Goal: Information Seeking & Learning: Find specific fact

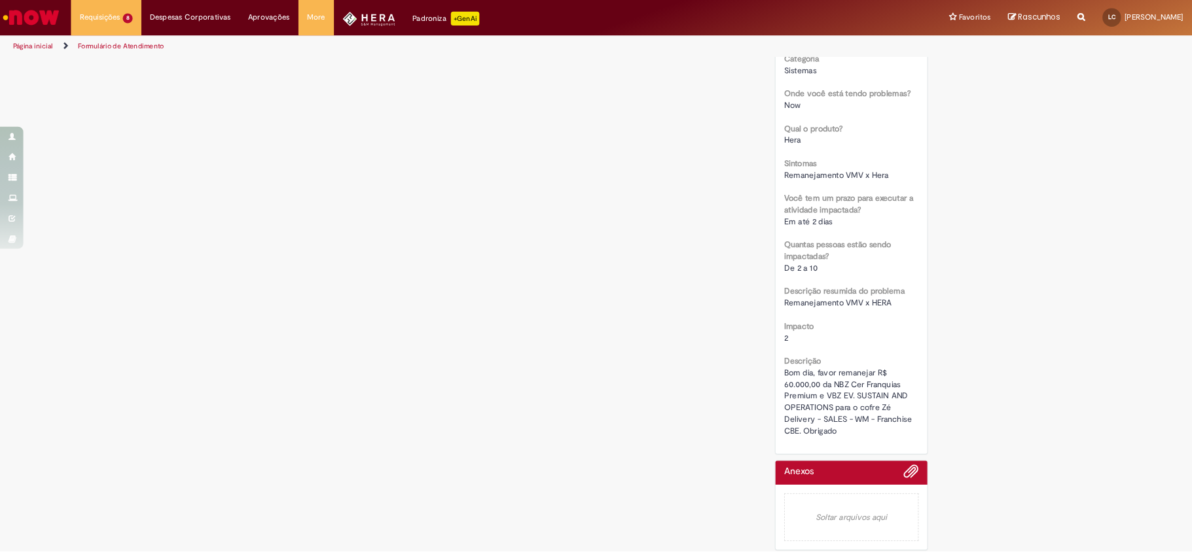
scroll to position [326, 0]
drag, startPoint x: 933, startPoint y: 427, endPoint x: 924, endPoint y: 436, distance: 13.4
click at [911, 442] on span "Bom dia, favor remanejar R$ 60.000,00 da NBZ Cer Franquias Premium e VBZ EV. SU…" at bounding box center [955, 446] width 146 height 77
copy span "NBZ Cer Franquias Premium"
click at [965, 446] on span "Bom dia, favor remanejar R$ 60.000,00 da NBZ Cer Franquias Premium e VBZ EV. SU…" at bounding box center [955, 446] width 146 height 77
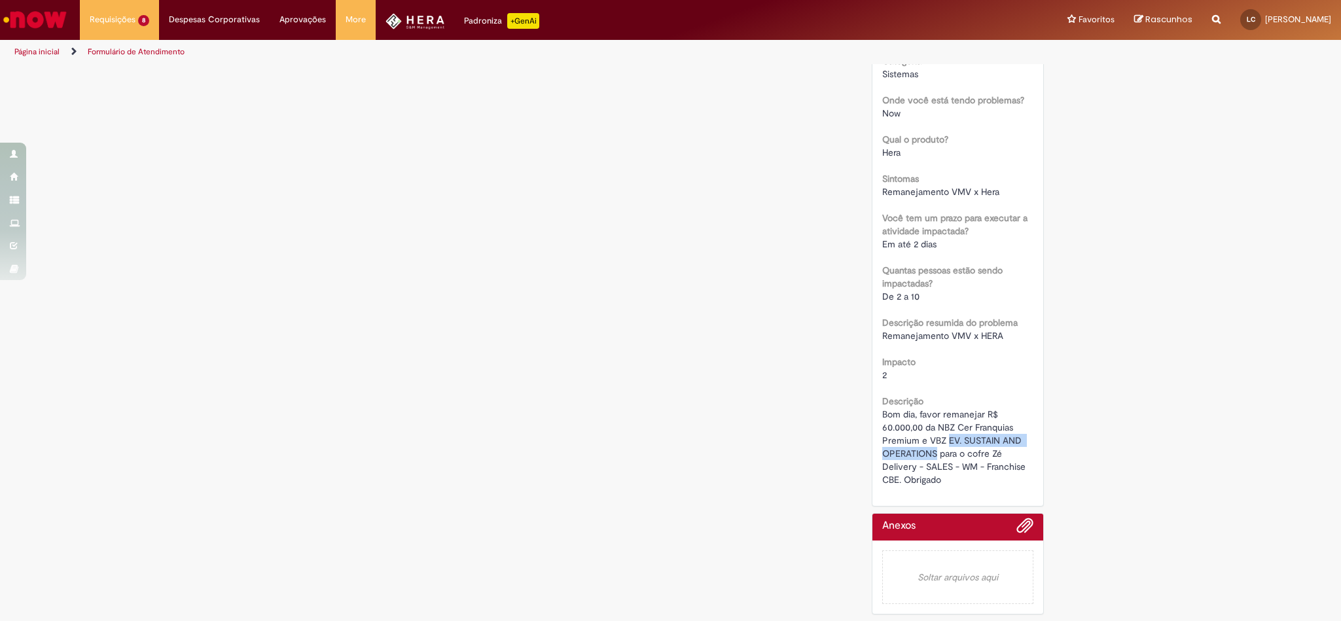
drag, startPoint x: 941, startPoint y: 440, endPoint x: 929, endPoint y: 452, distance: 17.6
click at [929, 452] on span "Bom dia, favor remanejar R$ 60.000,00 da NBZ Cer Franquias Premium e VBZ EV. SU…" at bounding box center [955, 446] width 146 height 77
copy span "EV. SUSTAIN AND OPERATIONS"
click at [979, 348] on div "Urgência 2 Grupo resolvedor APR - Contabilidade S&M [GEOGRAPHIC_DATA] Sistemas …" at bounding box center [957, 223] width 151 height 528
drag, startPoint x: 875, startPoint y: 423, endPoint x: 915, endPoint y: 424, distance: 40.6
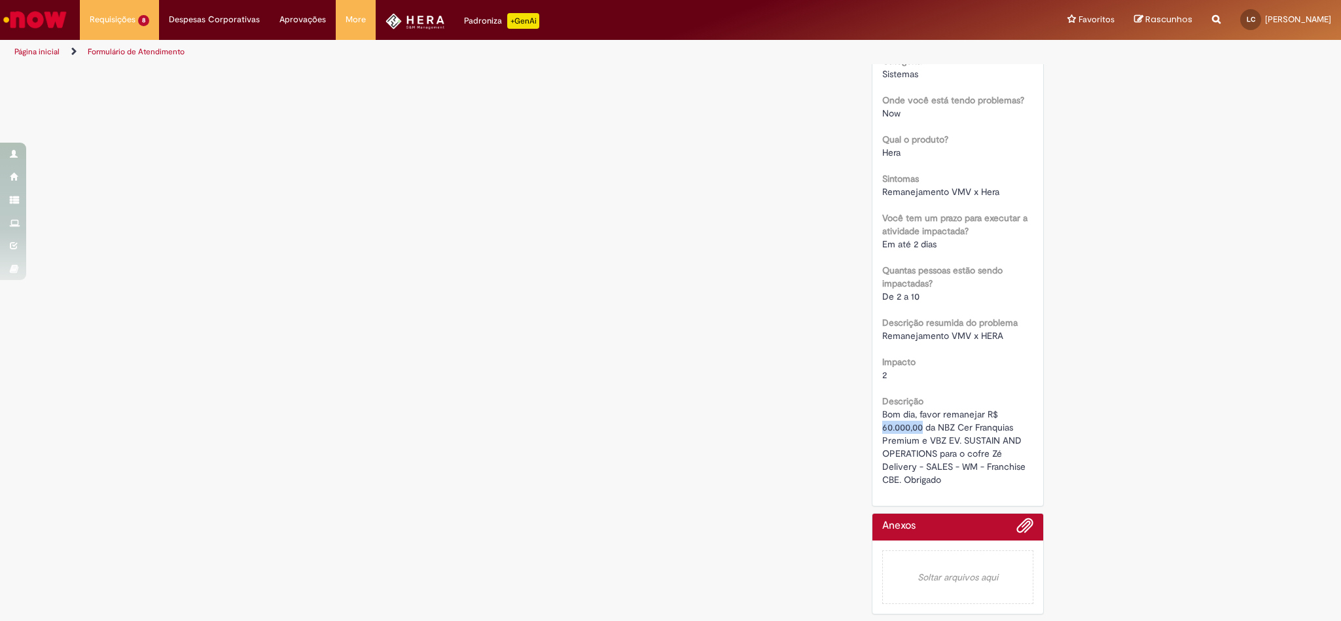
click at [915, 424] on span "Bom dia, favor remanejar R$ 60.000,00 da NBZ Cer Franquias Premium e VBZ EV. SU…" at bounding box center [955, 446] width 146 height 77
copy span "60.000,00"
click at [992, 379] on div "2" at bounding box center [957, 375] width 151 height 13
drag, startPoint x: 874, startPoint y: 422, endPoint x: 915, endPoint y: 426, distance: 41.4
click at [915, 426] on div "Número INC00522241 Status Em andamento Criado em 4d atrás 4 dias atrás Conclusã…" at bounding box center [958, 157] width 171 height 698
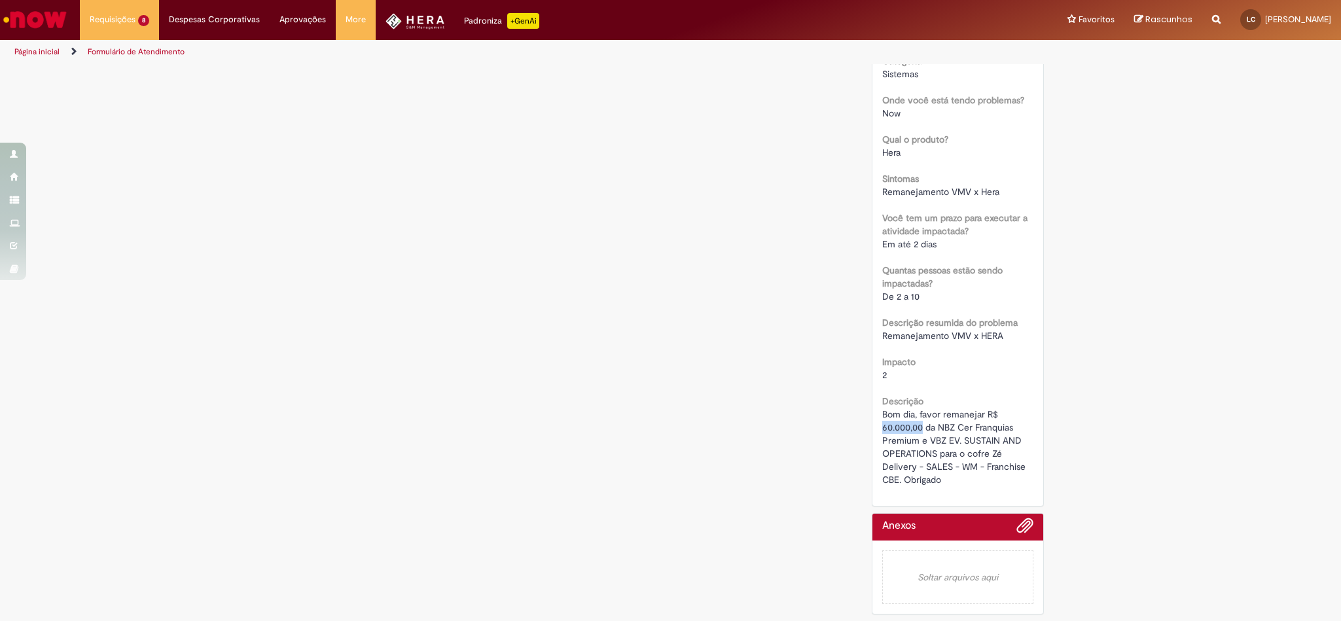
copy span "60.000,00"
click at [986, 356] on div "Impacto 2" at bounding box center [957, 366] width 151 height 29
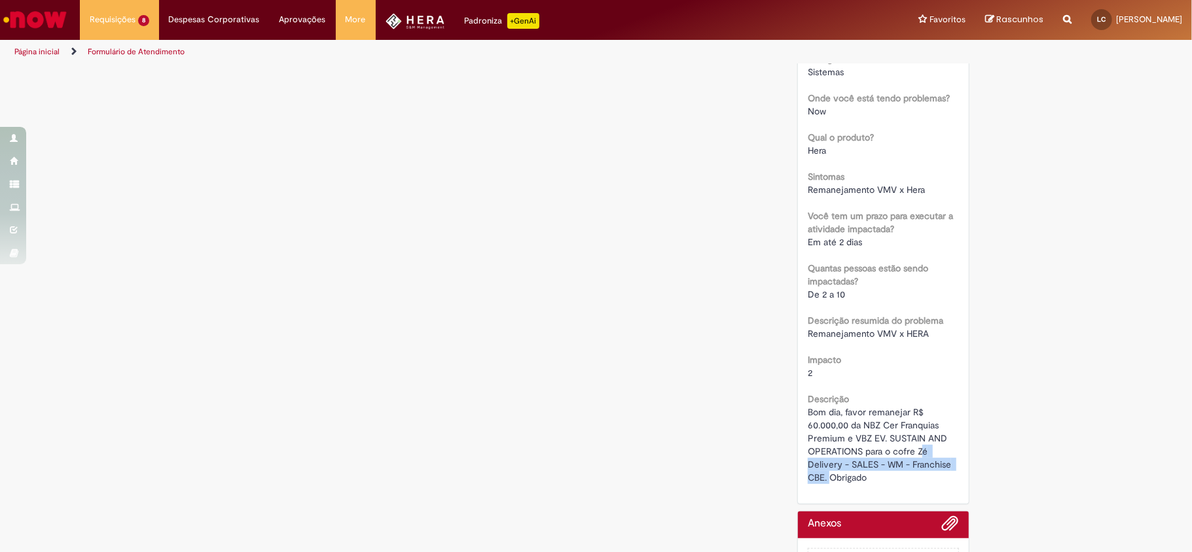
drag, startPoint x: 916, startPoint y: 452, endPoint x: 824, endPoint y: 479, distance: 96.9
click at [824, 479] on span "Bom dia, favor remanejar R$ 60.000,00 da NBZ Cer Franquias Premium e VBZ EV. SU…" at bounding box center [881, 445] width 146 height 77
click at [933, 456] on div "Bom dia, favor remanejar R$ 60.000,00 da NBZ Cer Franquias Premium e VBZ EV. SU…" at bounding box center [883, 445] width 151 height 79
drag, startPoint x: 810, startPoint y: 464, endPoint x: 869, endPoint y: 462, distance: 59.6
click at [869, 462] on span "Bom dia, favor remanejar R$ 60.000,00 da NBZ Cer Franquias Premium e VBZ EV. SU…" at bounding box center [881, 445] width 146 height 77
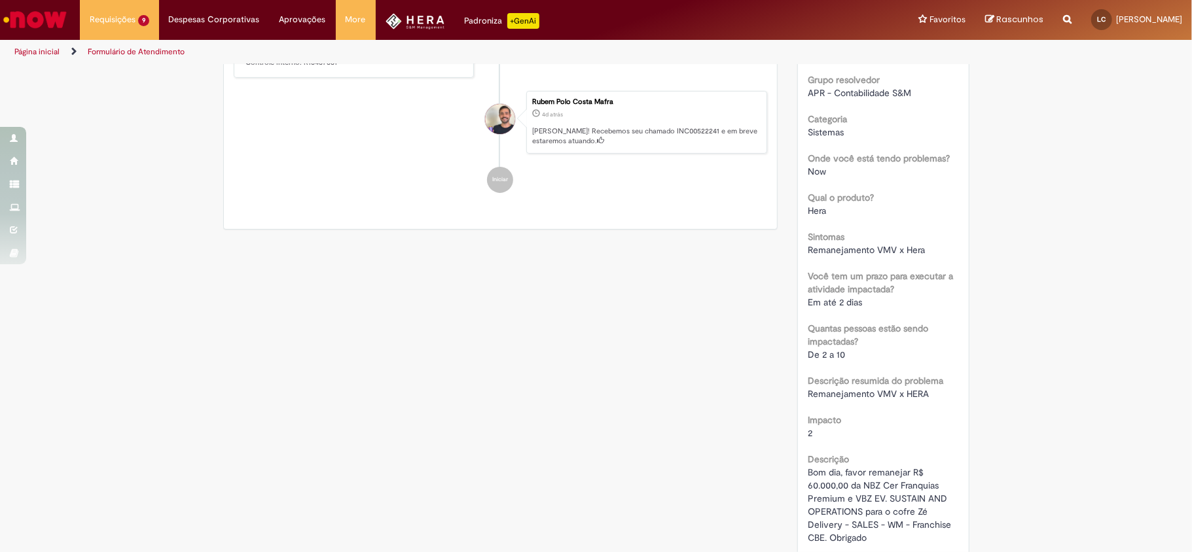
scroll to position [132, 0]
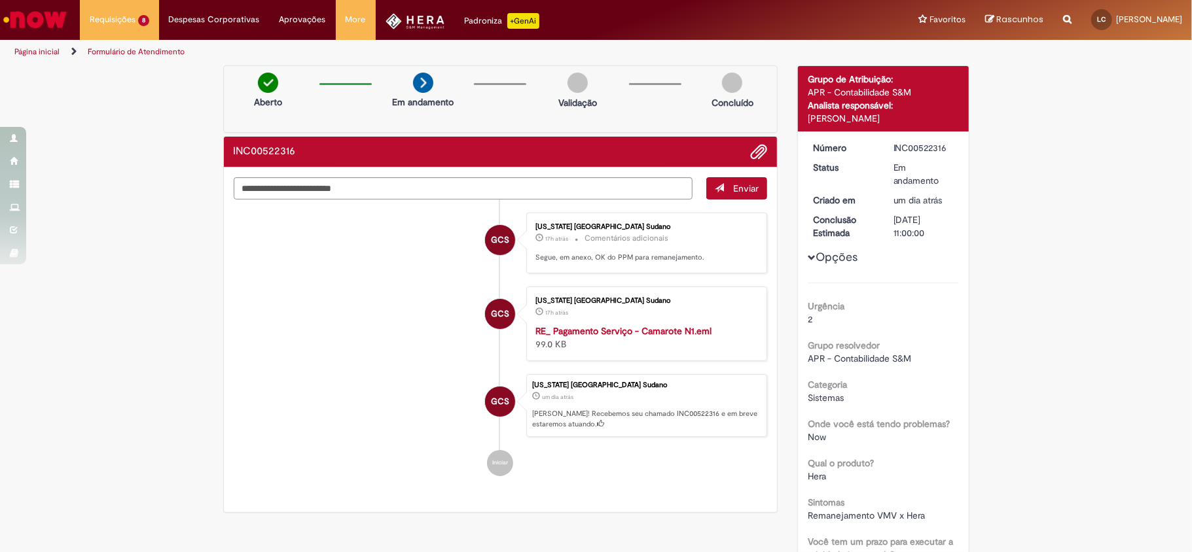
click at [585, 325] on div "Georgia Corse Sudano 17h atrás 17 horas atrás RE_ Pagamento Serviço - Camarote …" at bounding box center [646, 324] width 233 height 67
click at [596, 337] on strong "RE_ Pagamento Serviço - Camarote N1.eml" at bounding box center [623, 331] width 176 height 12
click at [1077, 231] on div "Verificar Código de Barras Aberto Em andamento Validação Concluído INC00522316 …" at bounding box center [596, 535] width 1192 height 940
click at [1051, 218] on div "Verificar Código de Barras Aberto Em andamento Validação Concluído INC00522316 …" at bounding box center [596, 535] width 1192 height 940
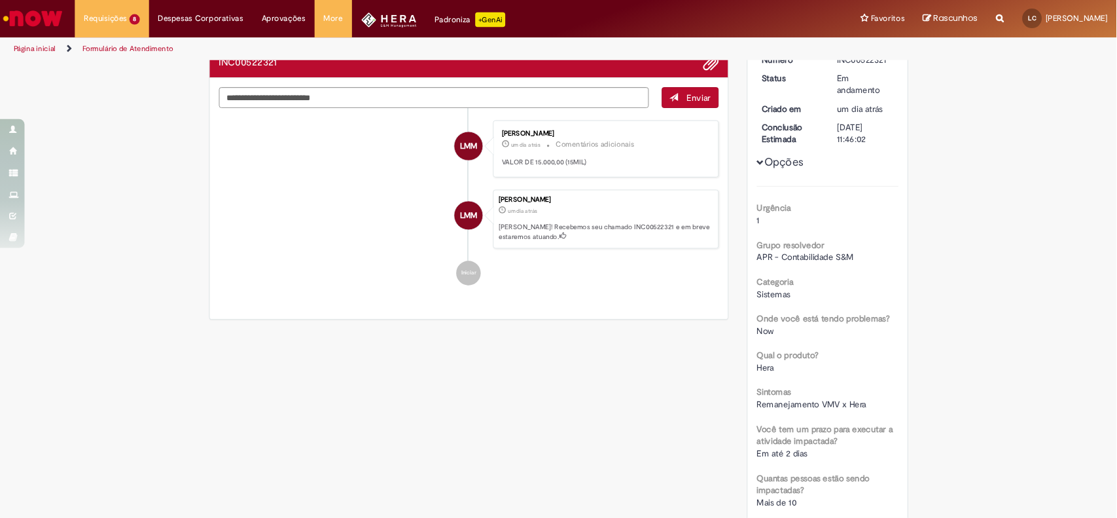
scroll to position [84, 0]
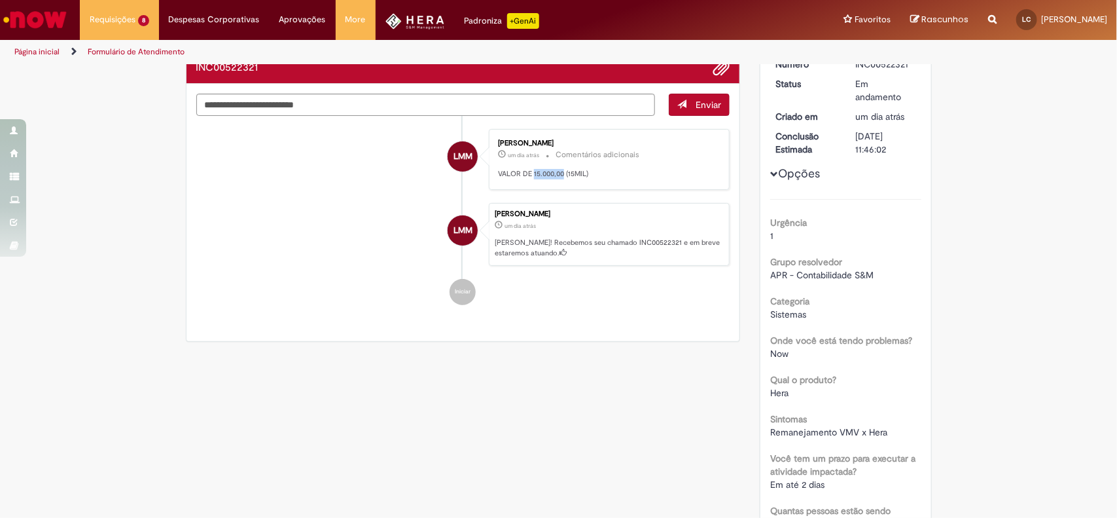
drag, startPoint x: 528, startPoint y: 174, endPoint x: 558, endPoint y: 185, distance: 31.5
click at [558, 185] on div "Lidia Maria Micarelli Machado Homem um dia atrás um dia atrás Comentários adici…" at bounding box center [609, 159] width 241 height 61
copy p "15.000,00"
click at [313, 237] on li "LMM Lidia Maria Micarelli Machado Homem um dia atrás um dia atrás Ola! Recebemo…" at bounding box center [463, 234] width 534 height 63
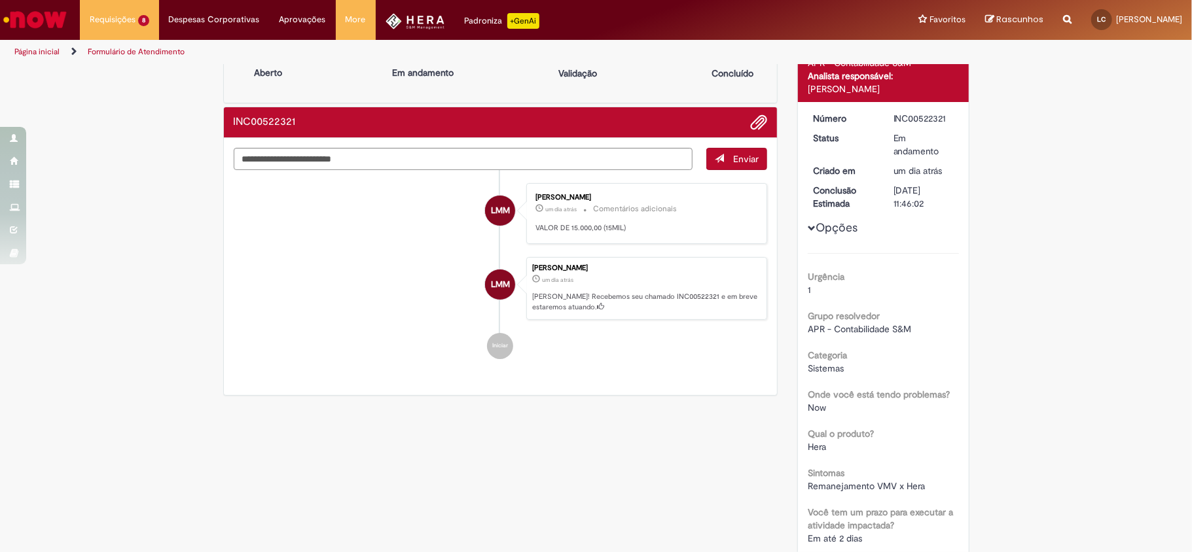
scroll to position [0, 0]
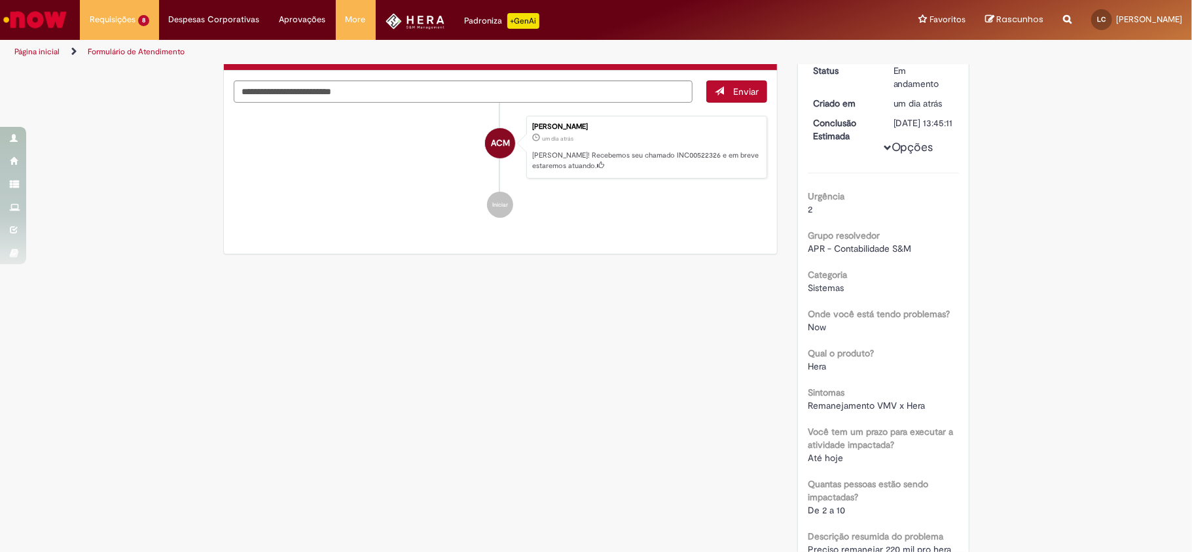
scroll to position [262, 0]
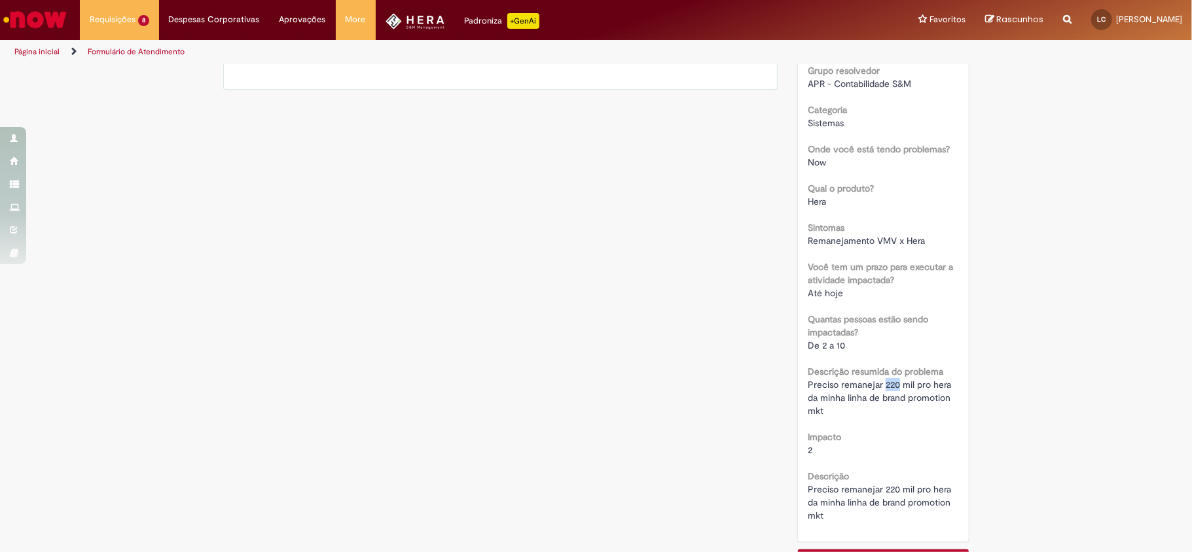
drag, startPoint x: 878, startPoint y: 401, endPoint x: 892, endPoint y: 401, distance: 13.1
click at [892, 401] on span "Preciso remanejar 220 mil pro hera da minha linha de brand promotion mkt" at bounding box center [881, 398] width 146 height 38
copy span "220"
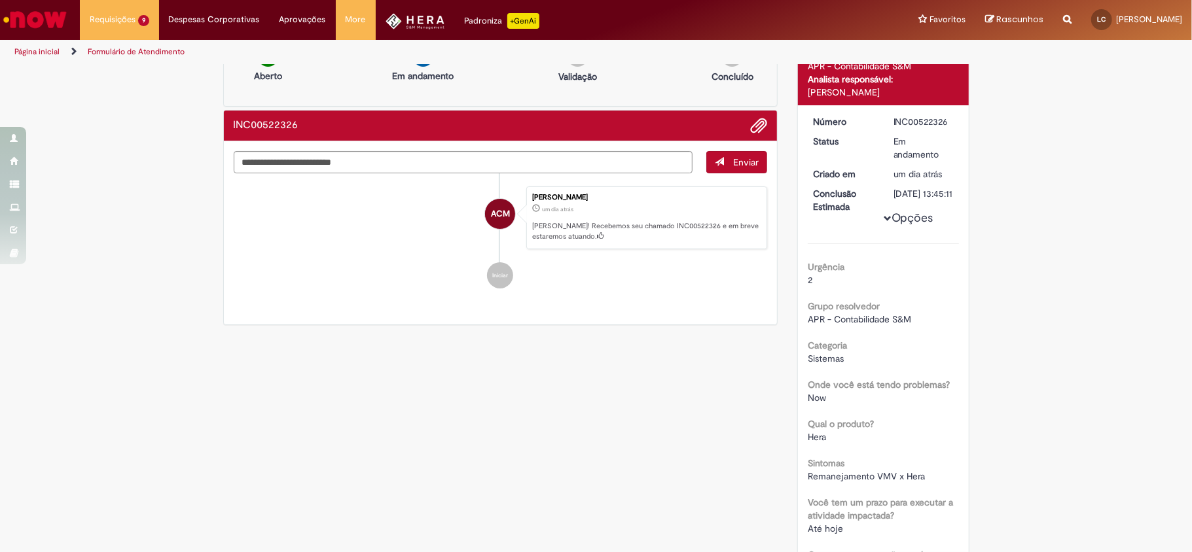
scroll to position [0, 0]
